Goal: Task Accomplishment & Management: Manage account settings

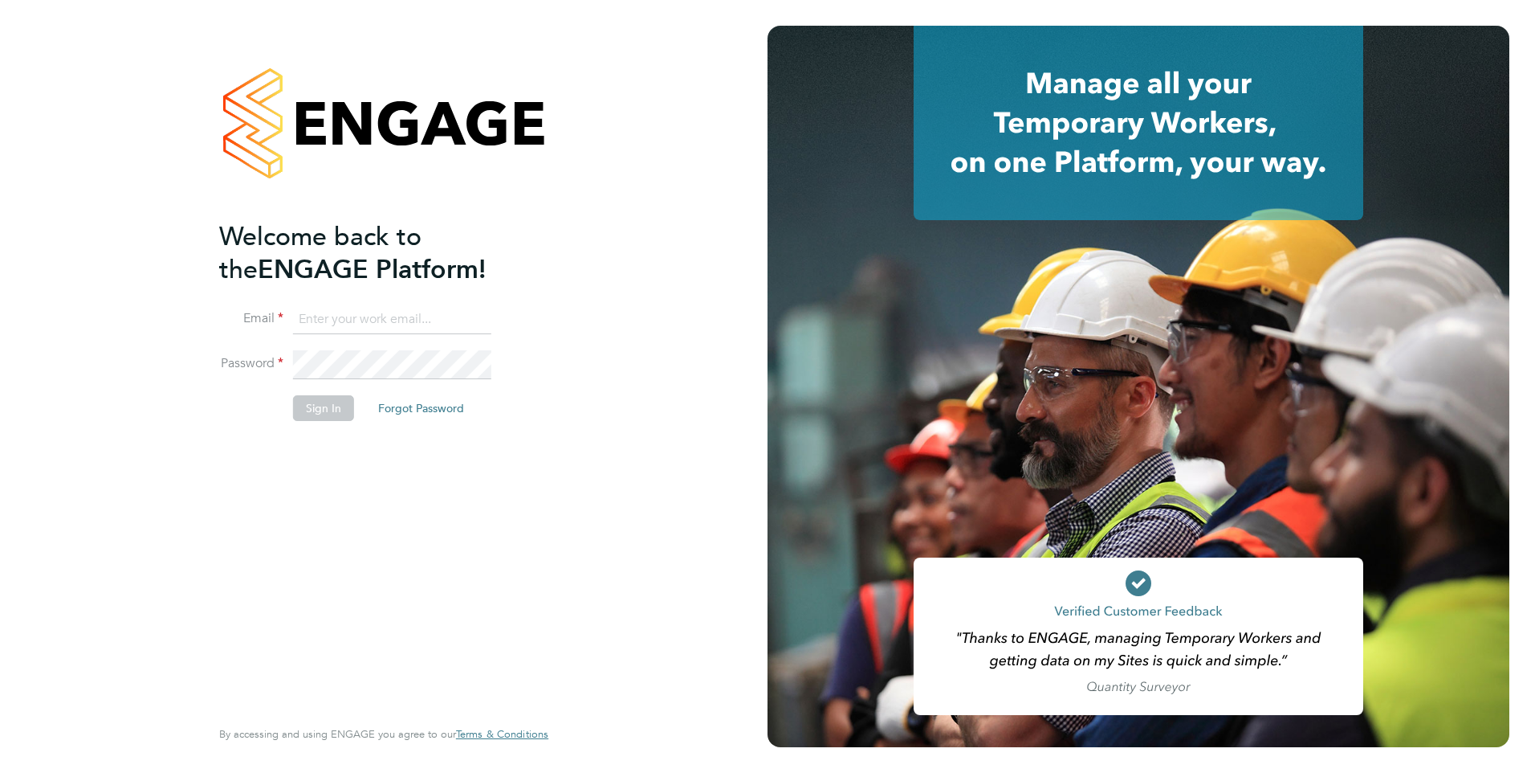
type input "iqbal.hussain@ncclondon.ac.uk"
click at [317, 415] on button "Sign In" at bounding box center [323, 408] width 61 height 26
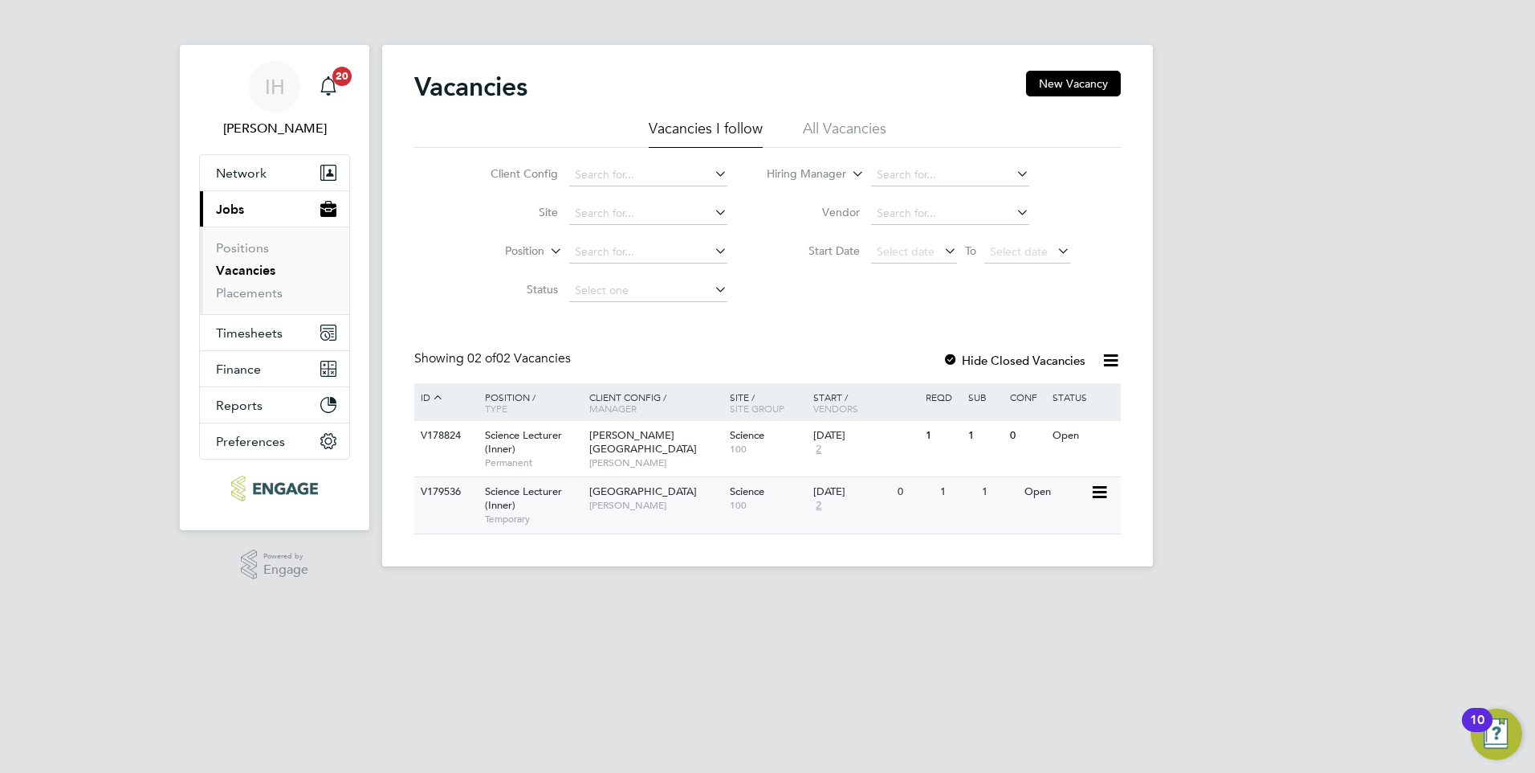
click at [651, 499] on div "Tower Hamlets Campus Iqbal Hussain" at bounding box center [655, 498] width 141 height 42
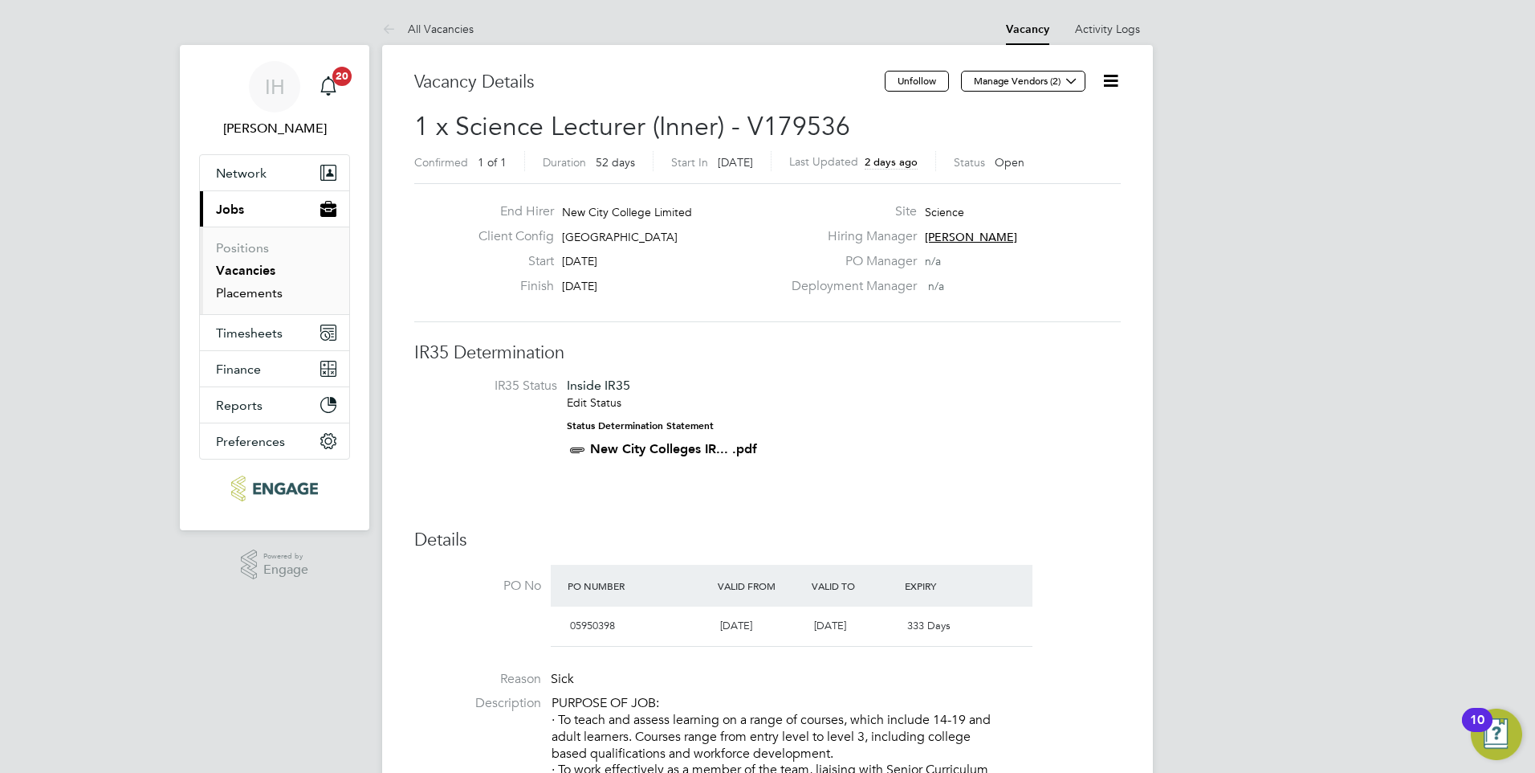
click at [255, 296] on link "Placements" at bounding box center [249, 292] width 67 height 15
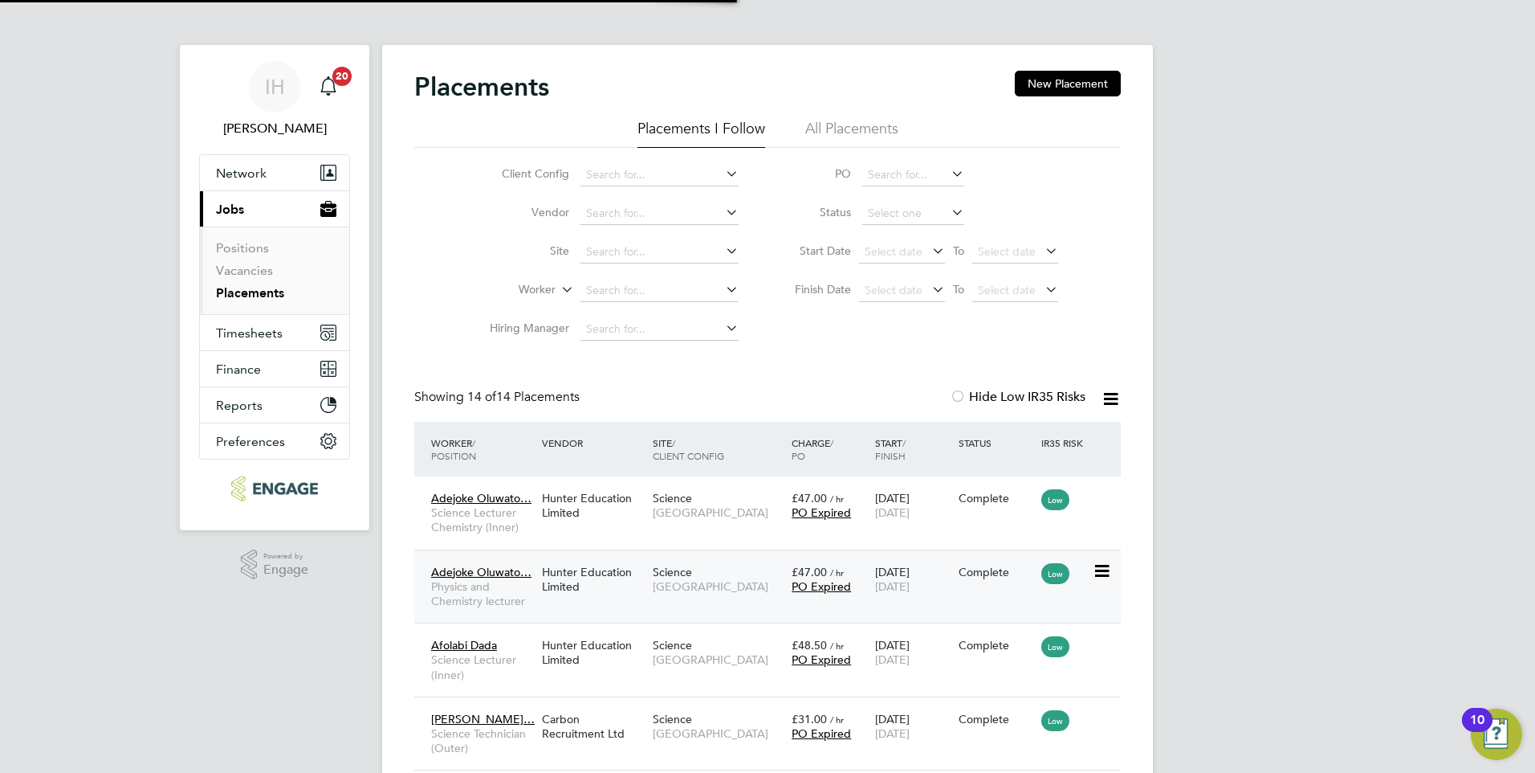
scroll to position [8, 8]
click at [244, 330] on span "Timesheets" at bounding box center [249, 332] width 67 height 15
click at [236, 331] on span "Timesheets" at bounding box center [249, 332] width 67 height 15
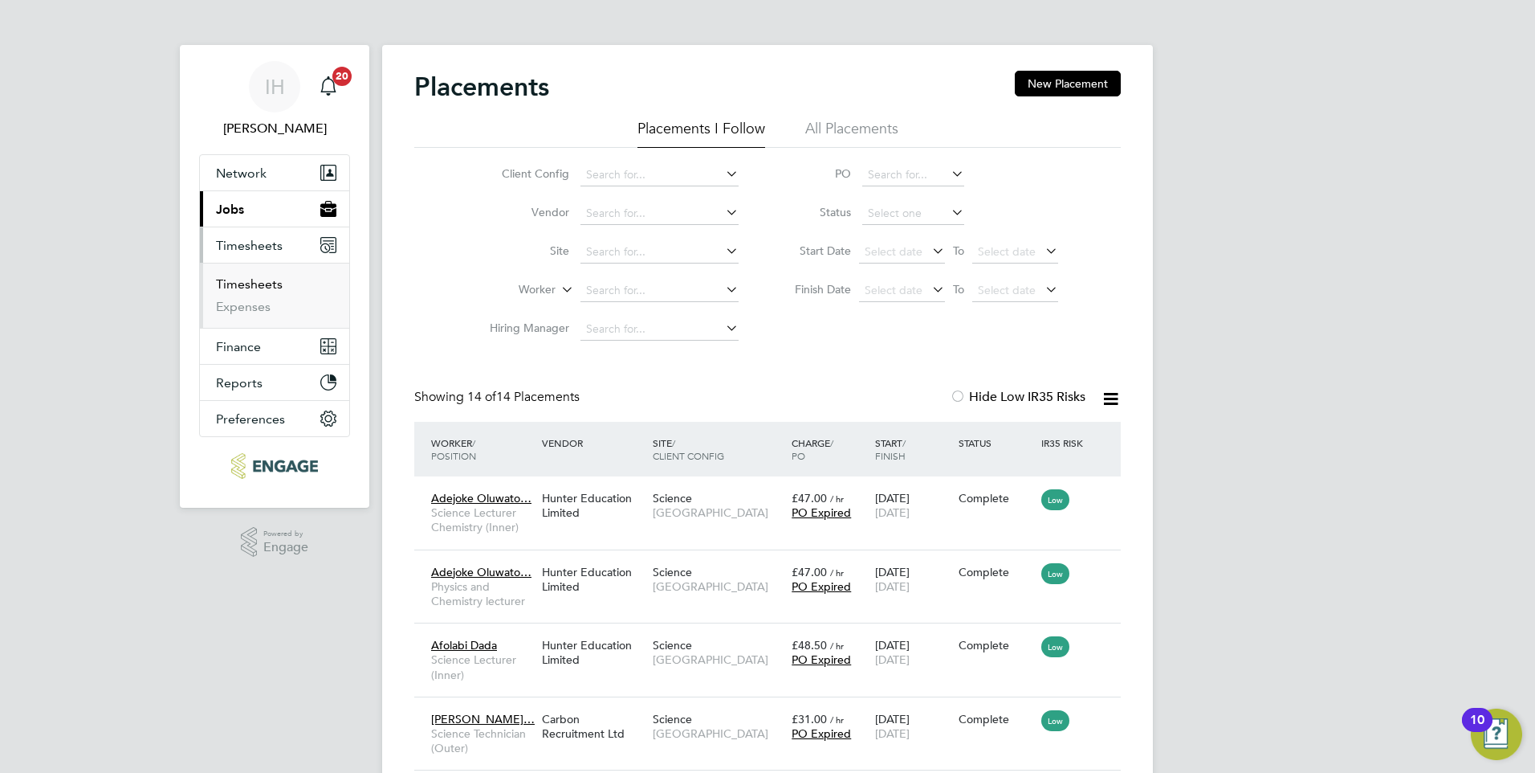
click at [271, 288] on link "Timesheets" at bounding box center [249, 283] width 67 height 15
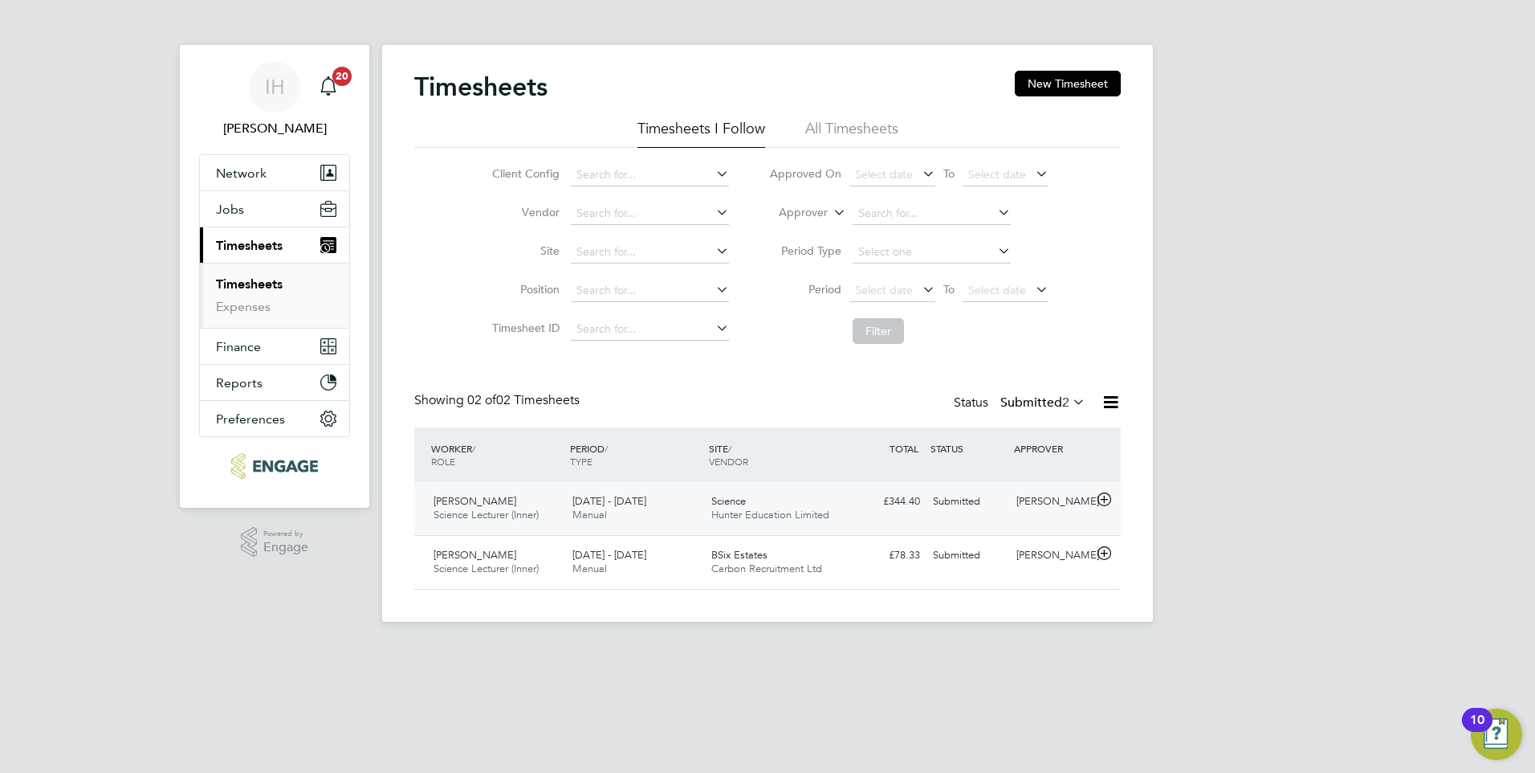
click at [739, 499] on span "Science" at bounding box center [729, 501] width 35 height 14
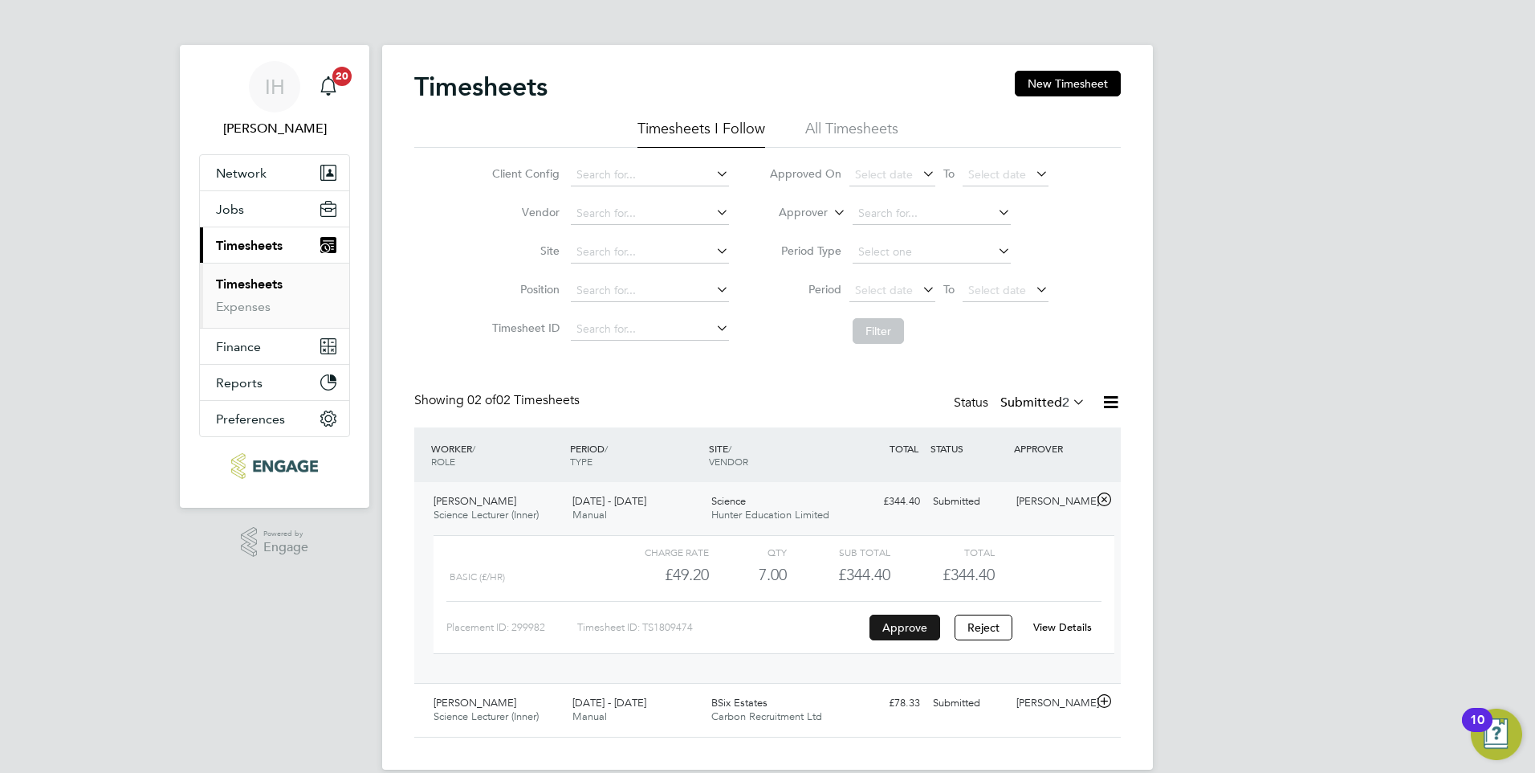
click at [905, 621] on button "Approve" at bounding box center [905, 627] width 71 height 26
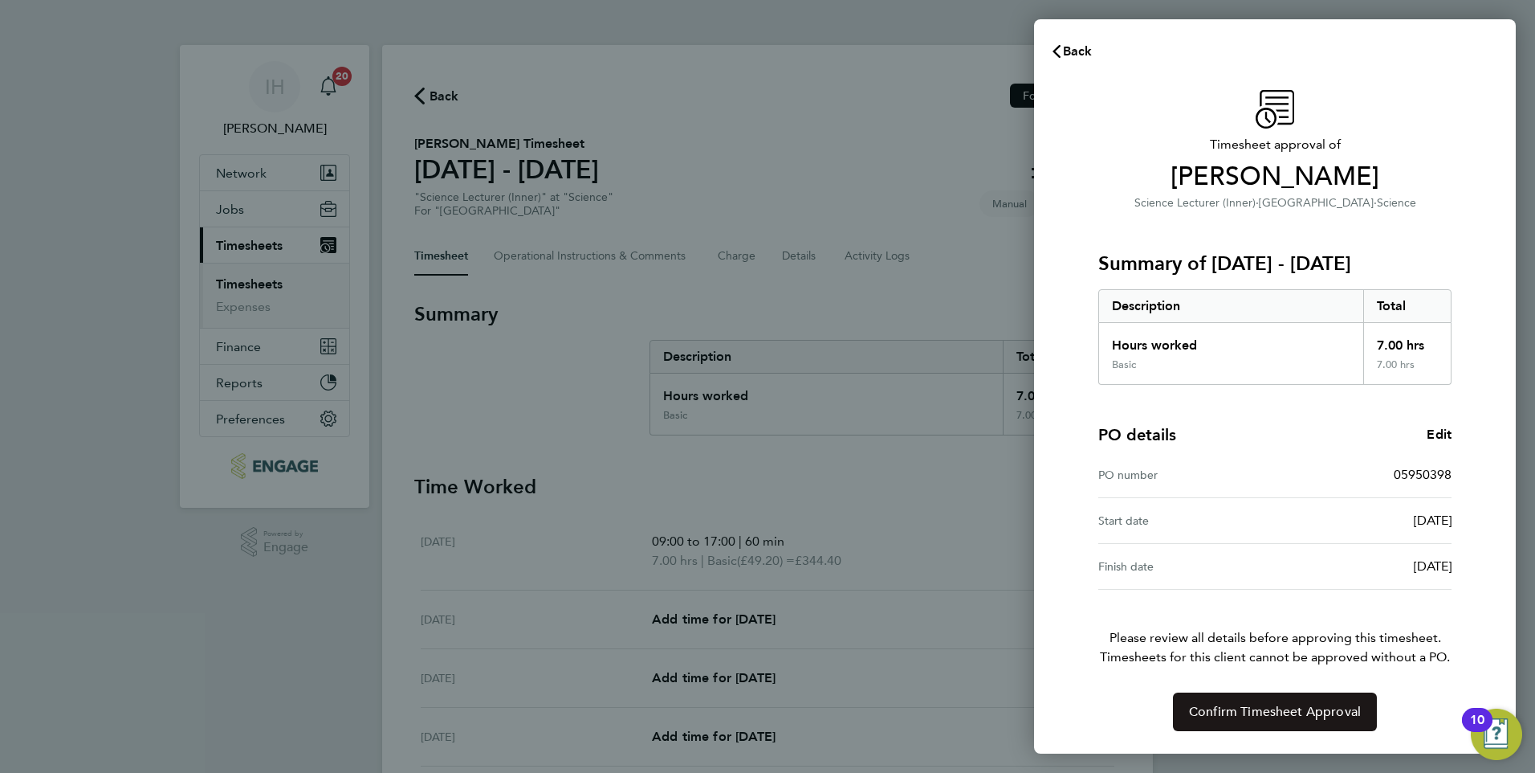
click at [1239, 716] on span "Confirm Timesheet Approval" at bounding box center [1275, 711] width 172 height 16
